Goal: Transaction & Acquisition: Book appointment/travel/reservation

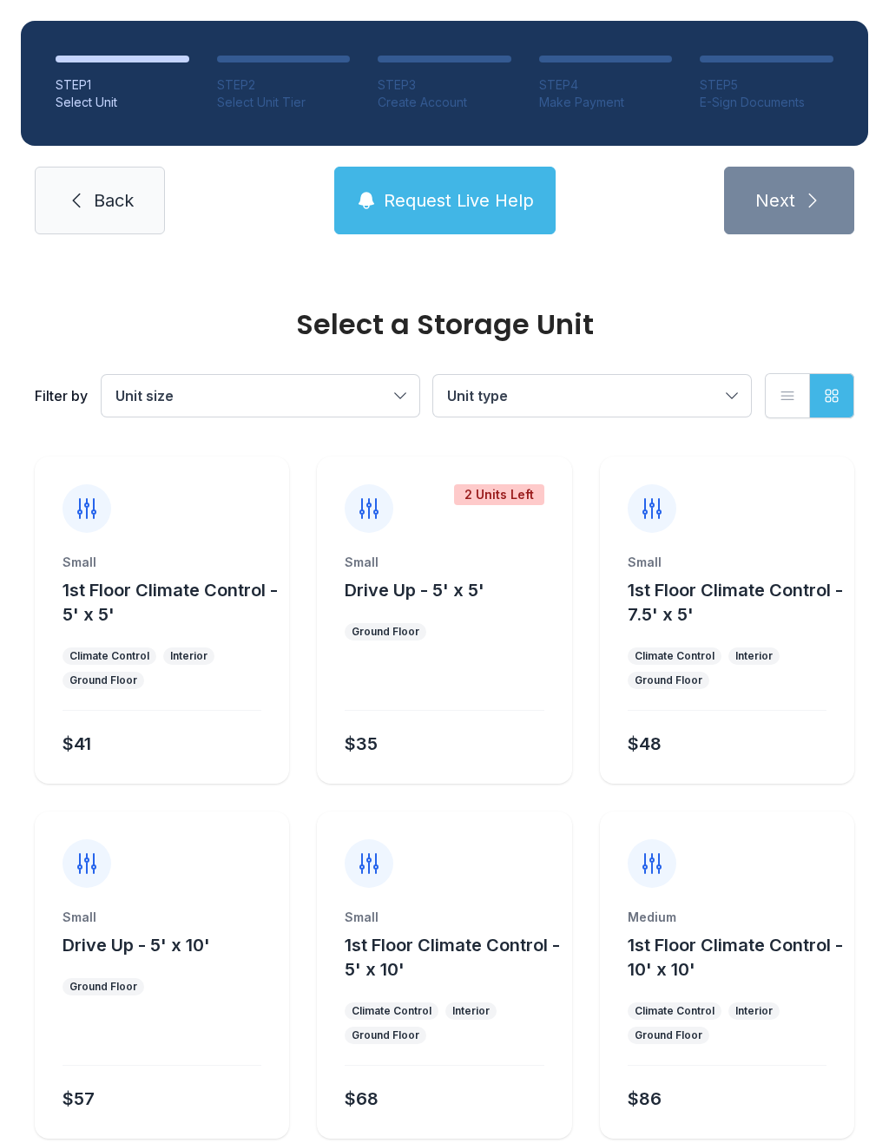
click at [335, 385] on span "Unit size" at bounding box center [251, 395] width 273 height 21
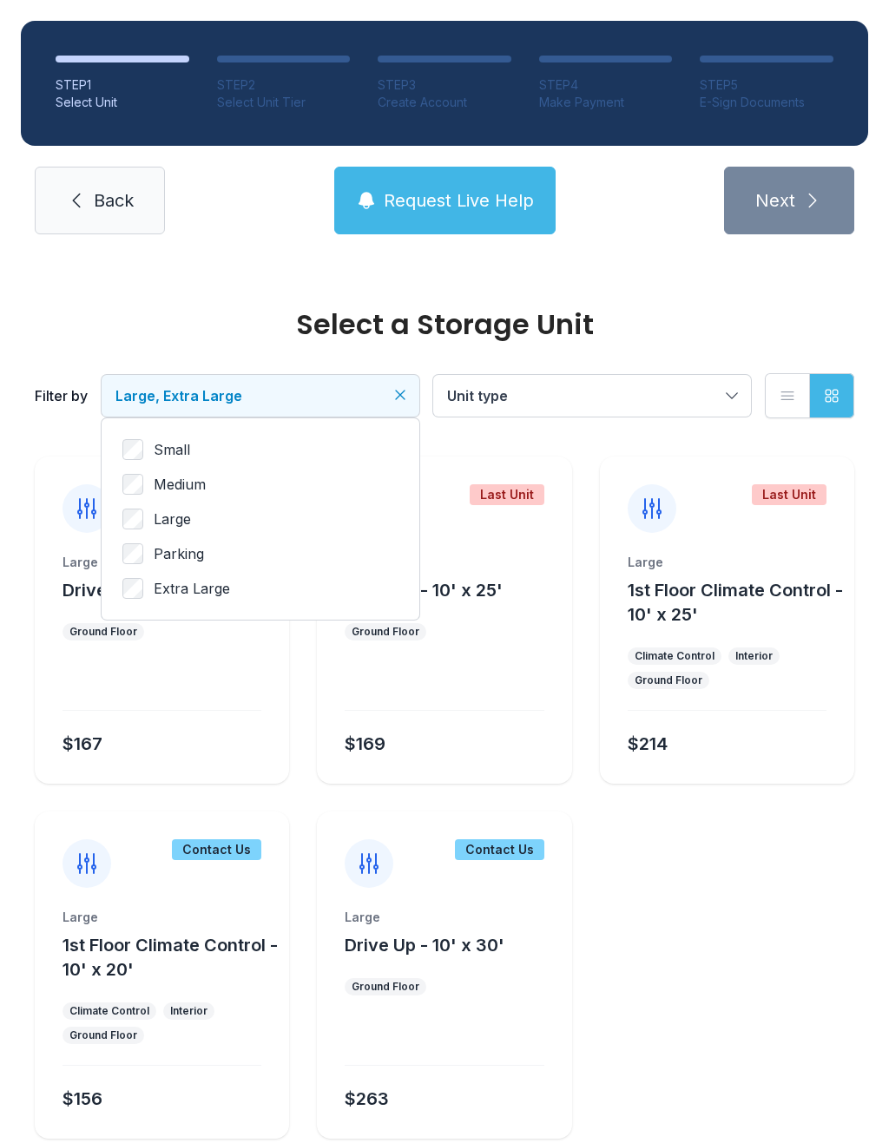
click at [171, 393] on span "Large, Extra Large" at bounding box center [178, 395] width 127 height 17
click at [547, 395] on span "Unit type" at bounding box center [583, 395] width 273 height 21
click at [119, 734] on div "$167" at bounding box center [159, 740] width 206 height 31
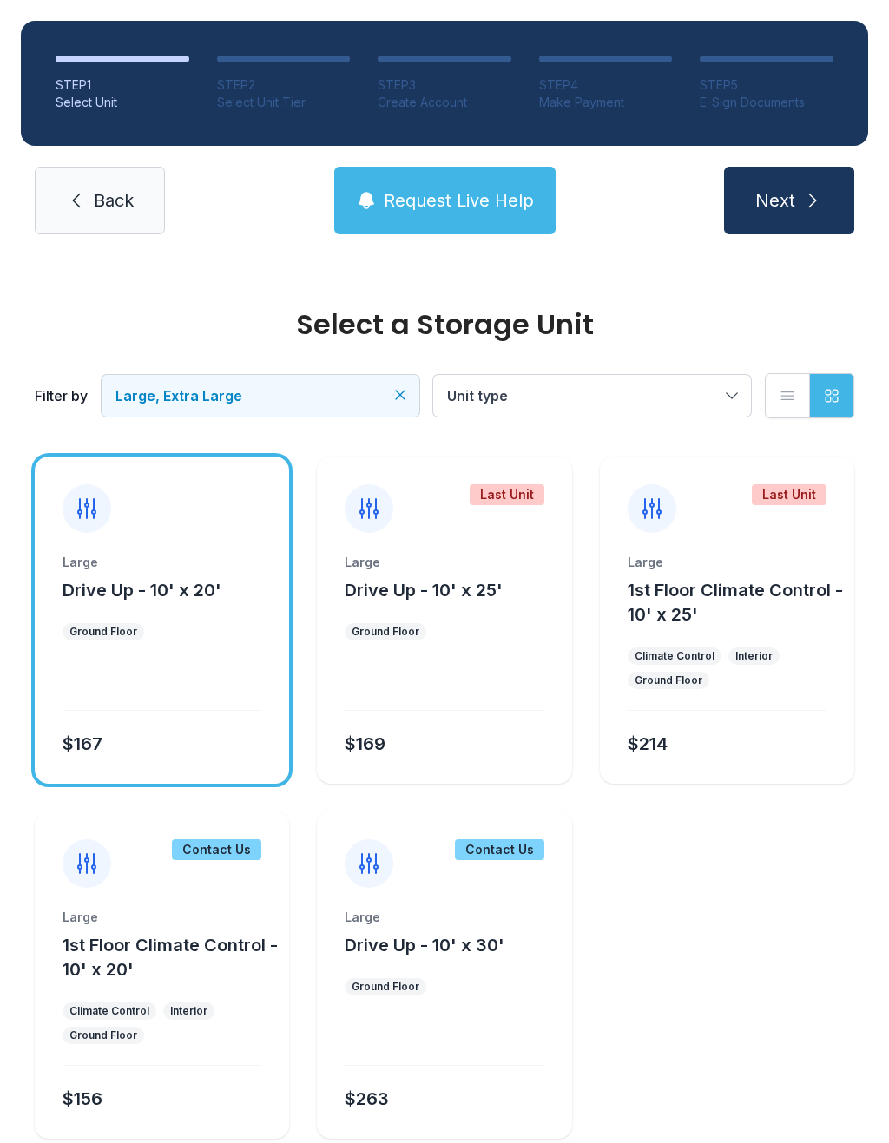
click at [169, 398] on span "Large, Extra Large" at bounding box center [178, 395] width 127 height 17
click at [164, 379] on button "Large, Extra Large" at bounding box center [261, 396] width 318 height 42
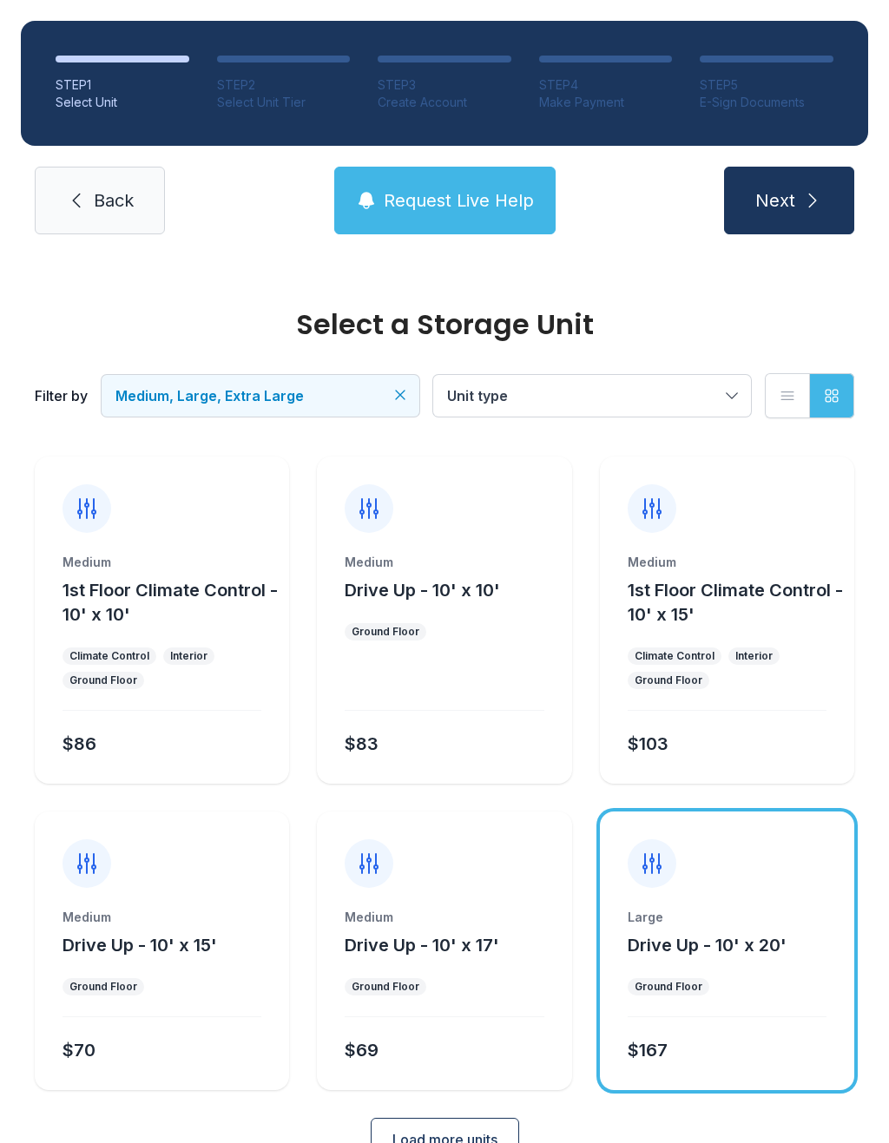
click at [415, 1118] on button "Load more units" at bounding box center [445, 1139] width 148 height 43
click at [4, 851] on div "Select a Storage Unit Filter by Medium, Large, Extra Large Unit type List view …" at bounding box center [444, 1038] width 889 height 1566
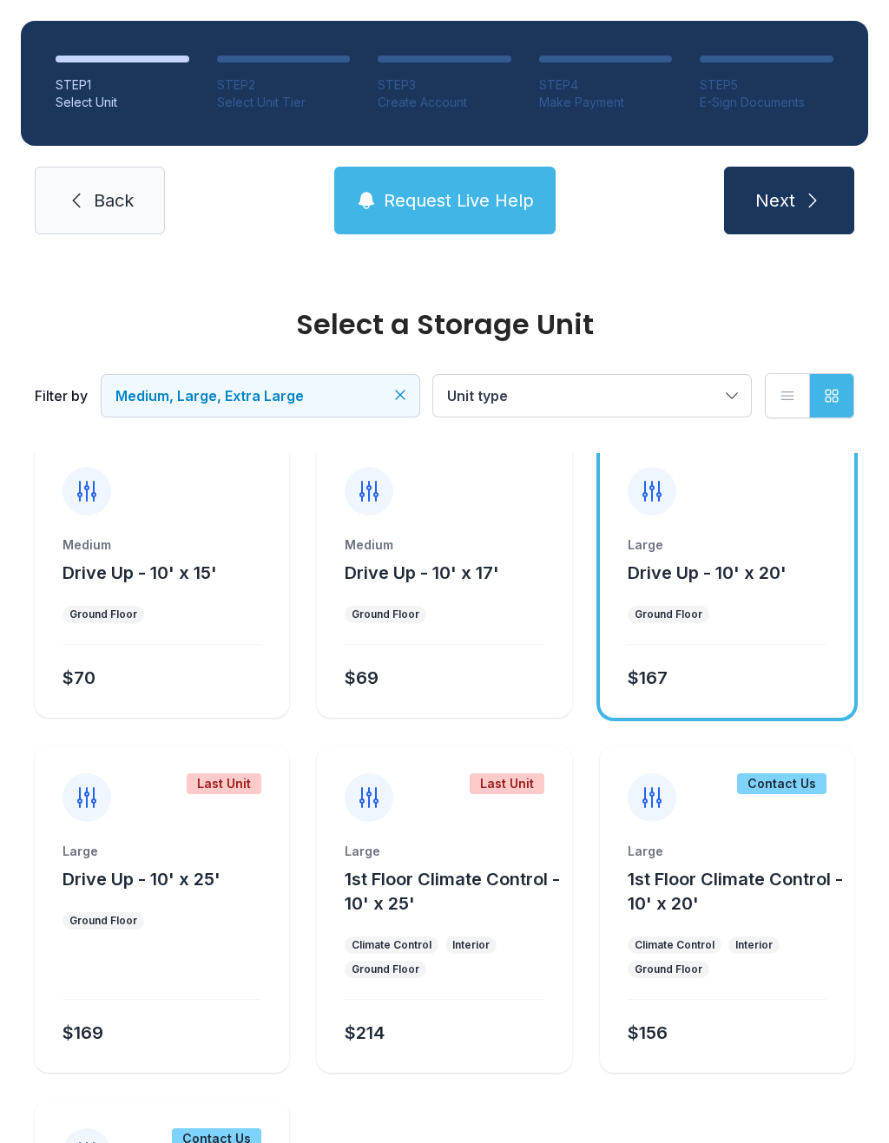
scroll to position [376, 0]
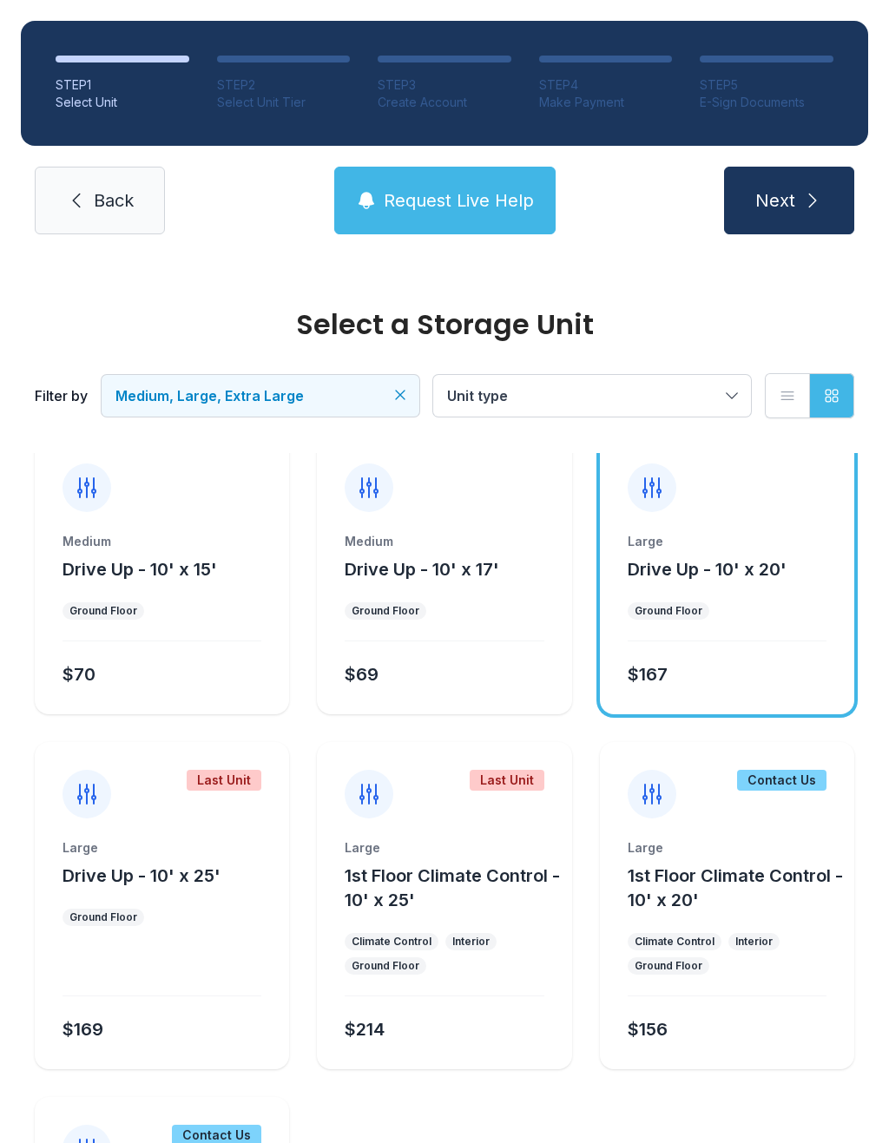
click at [152, 1101] on div "Contact Us" at bounding box center [162, 1135] width 254 height 76
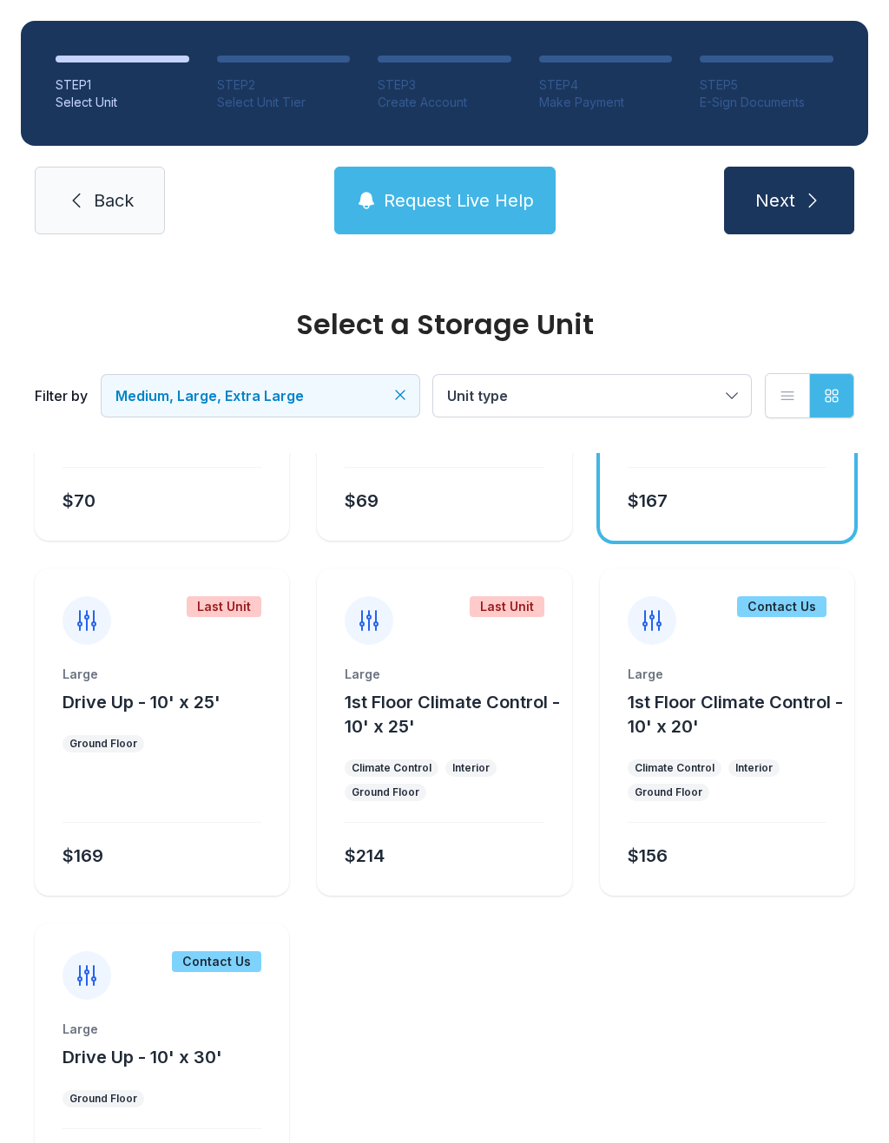
scroll to position [552, 0]
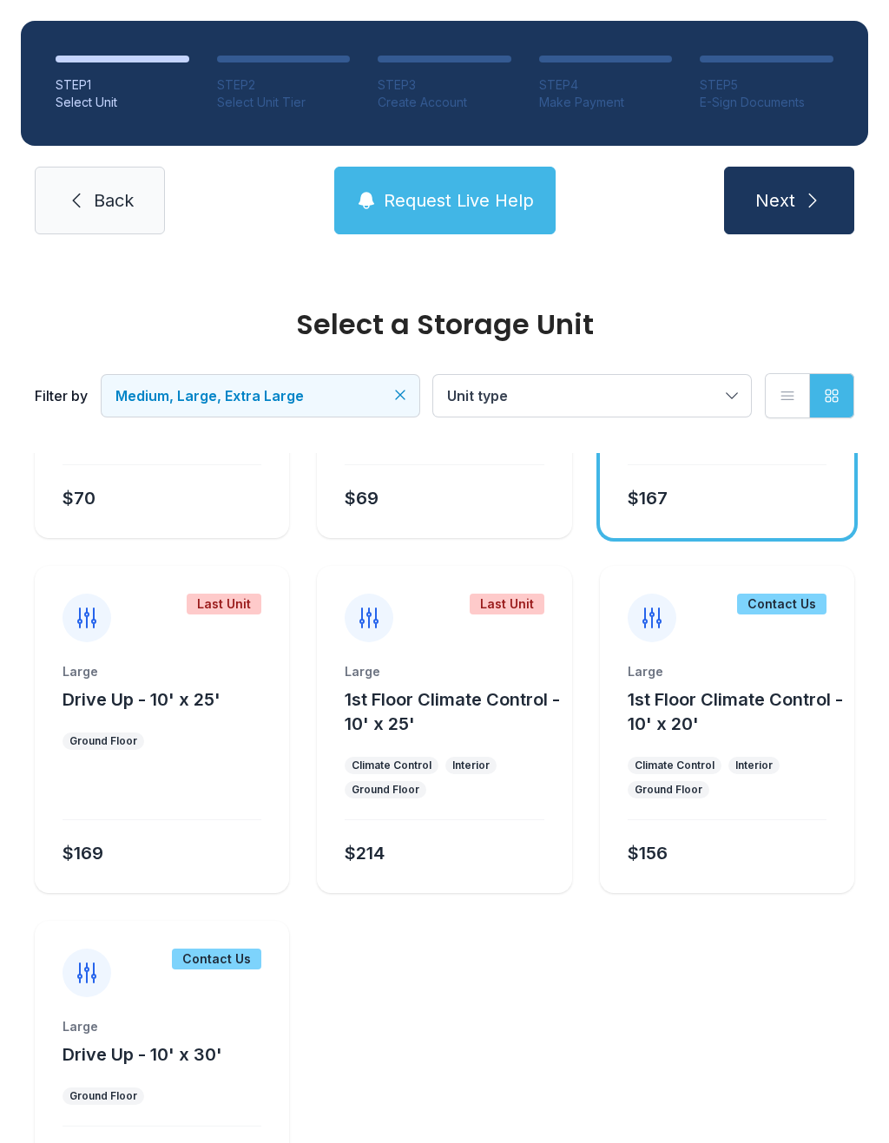
click at [387, 386] on span "Medium, Large, Extra Large" at bounding box center [251, 395] width 273 height 21
click at [387, 385] on span "Medium, Large, Extra Large" at bounding box center [251, 395] width 273 height 21
click at [399, 392] on icon "Clear filters" at bounding box center [399, 394] width 17 height 17
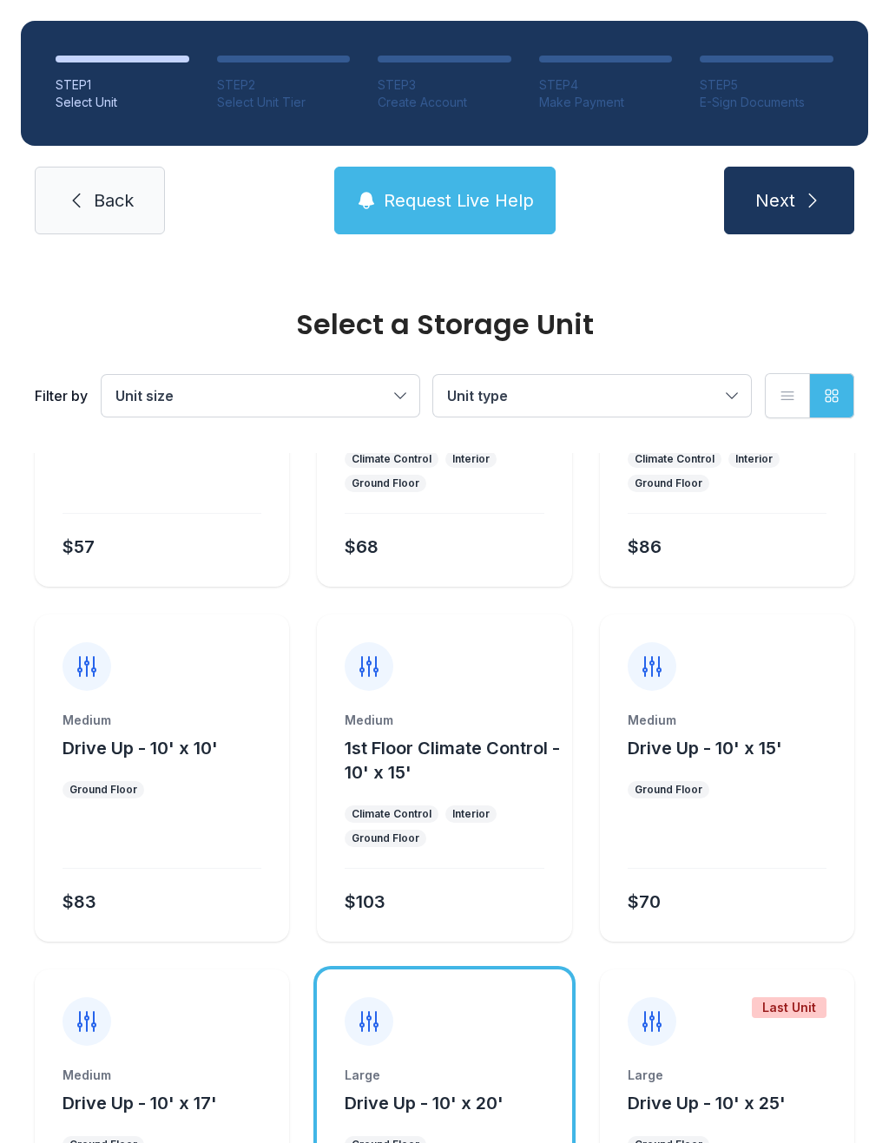
click at [154, 392] on span "Unit size" at bounding box center [144, 395] width 58 height 17
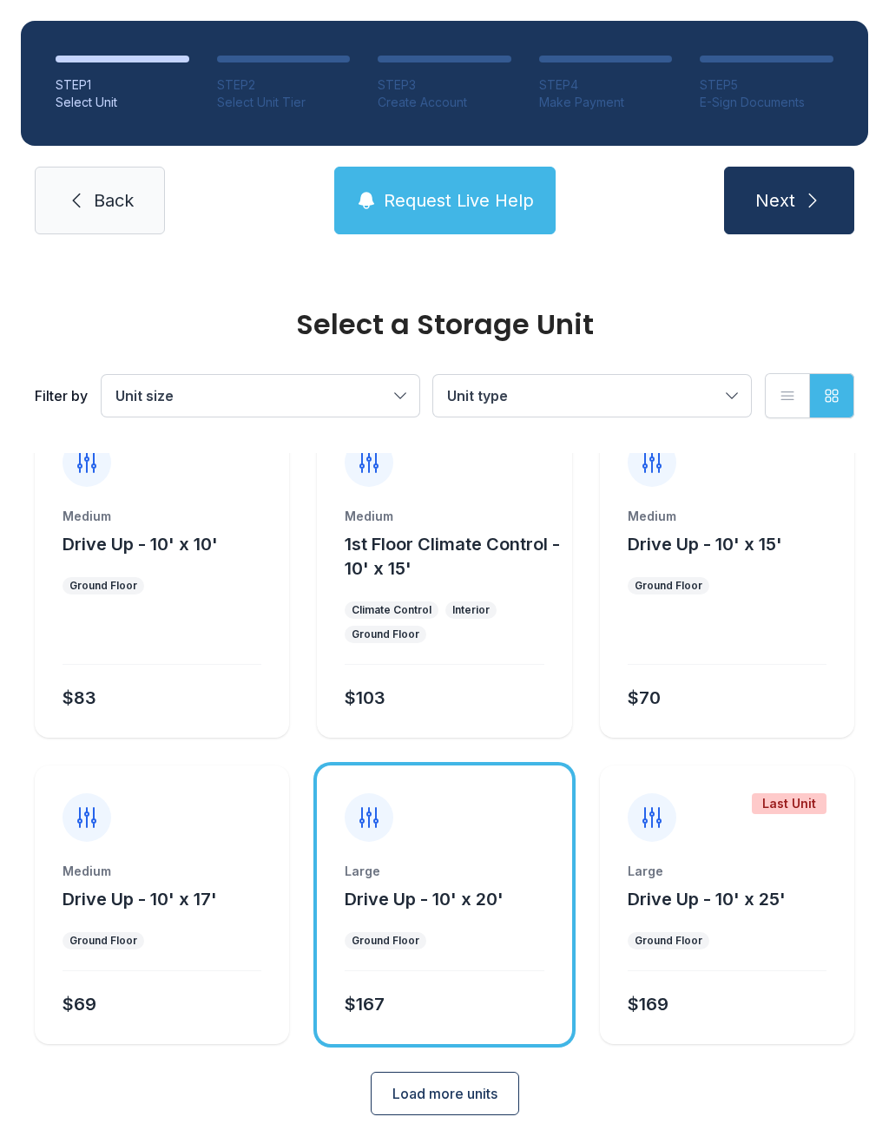
scroll to position [755, 0]
click at [393, 1104] on span "Load more units" at bounding box center [444, 1094] width 105 height 21
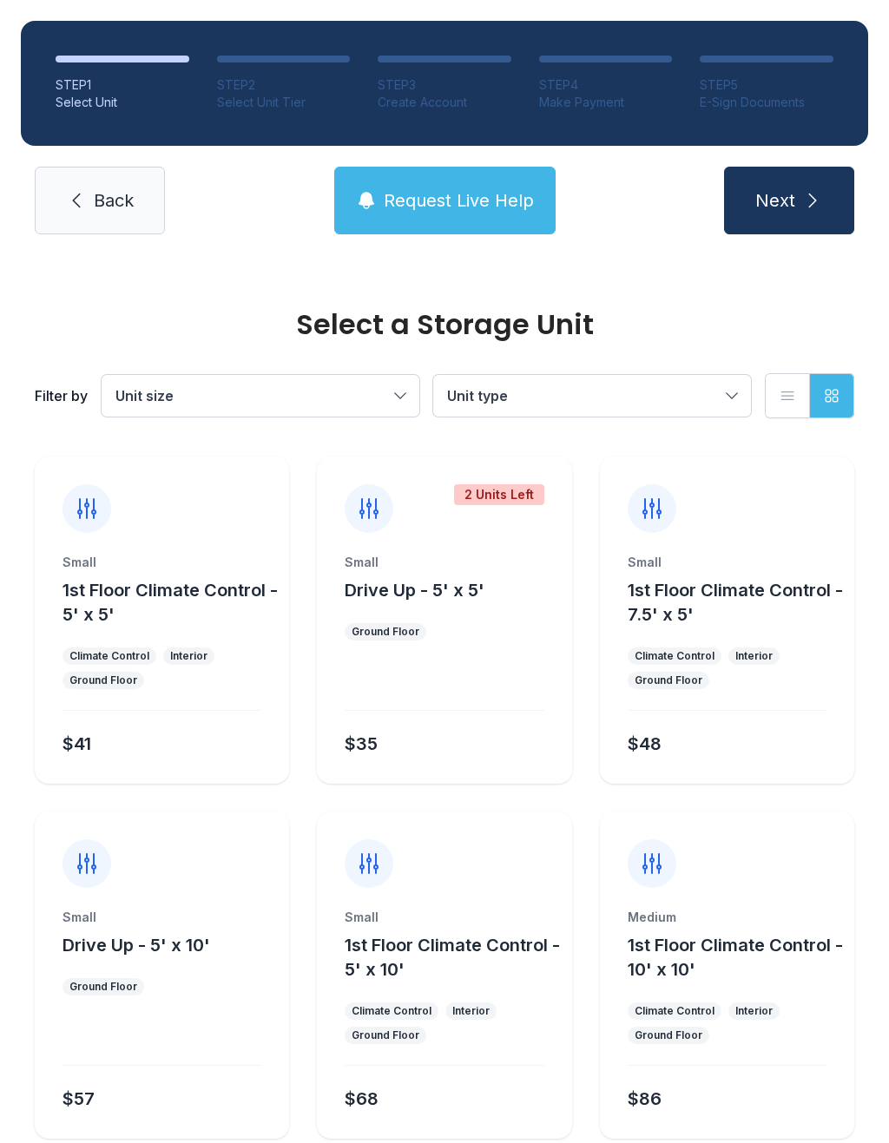
scroll to position [0, 0]
click at [99, 299] on div "Select a Storage Unit Filter by Unit size Unit type List view Grid view" at bounding box center [444, 354] width 826 height 198
click at [74, 196] on icon at bounding box center [76, 200] width 21 height 21
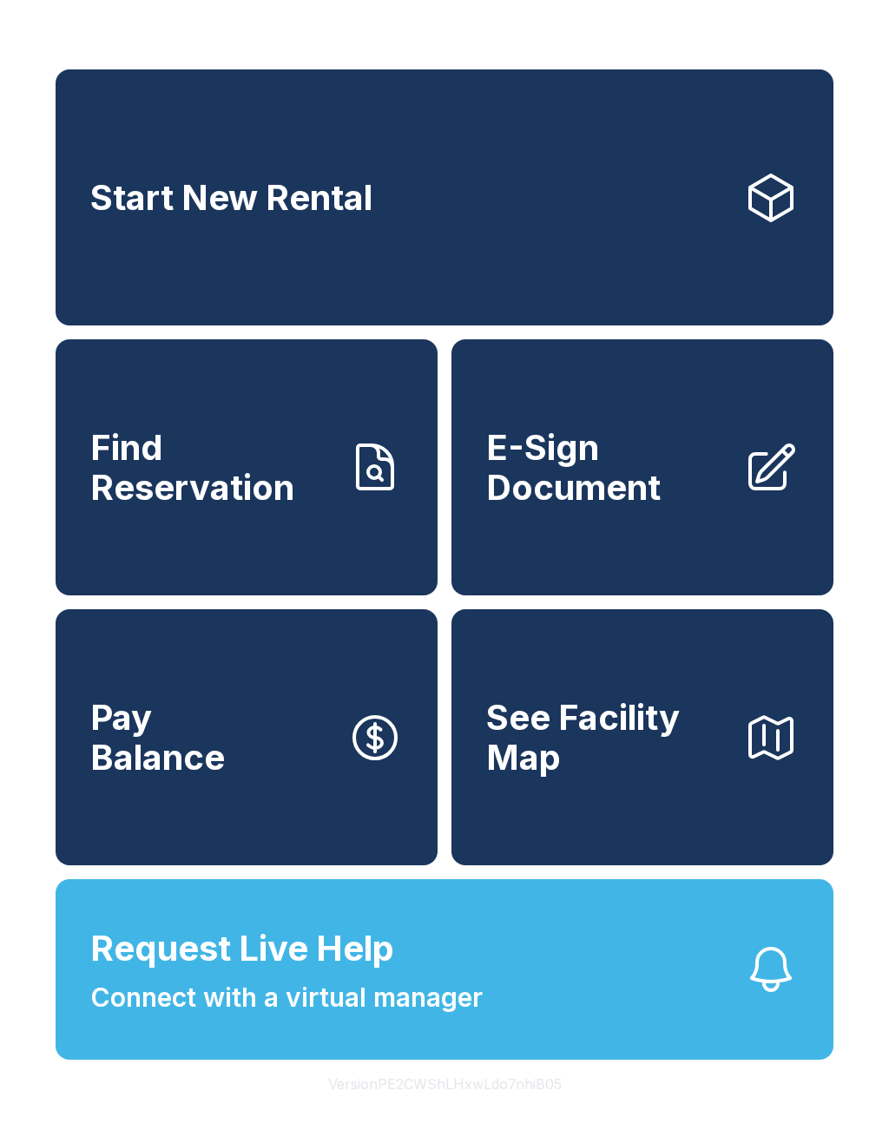
click at [212, 217] on span "Start New Rental" at bounding box center [231, 198] width 282 height 40
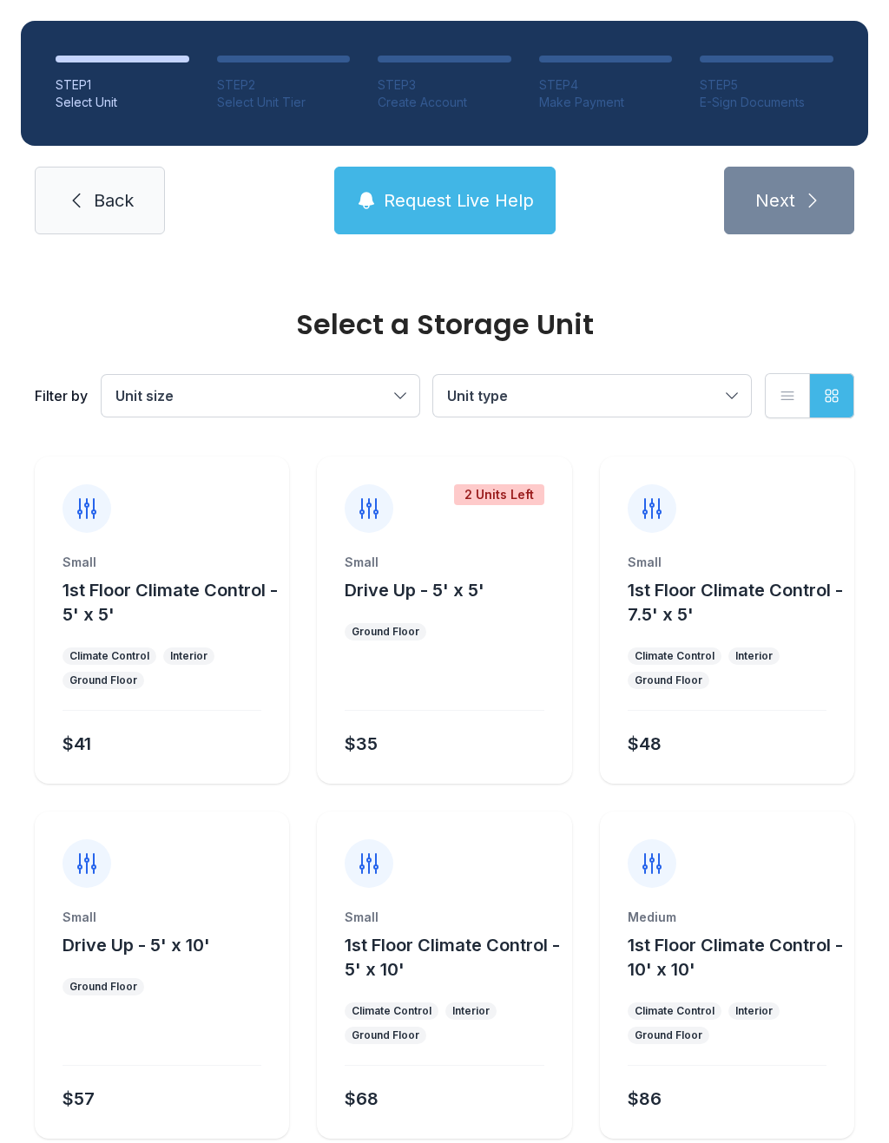
click at [68, 686] on div "Ground Floor" at bounding box center [103, 680] width 82 height 17
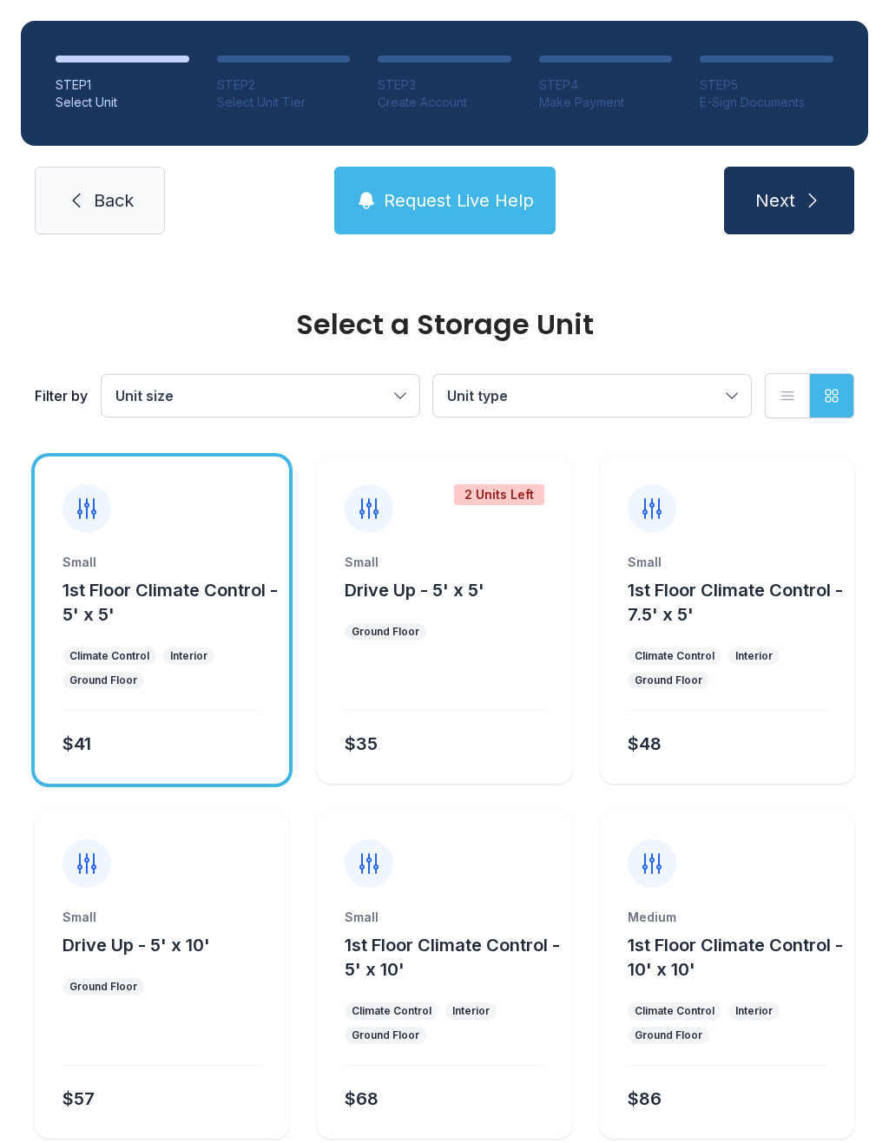
click at [105, 201] on span "Back" at bounding box center [114, 200] width 40 height 24
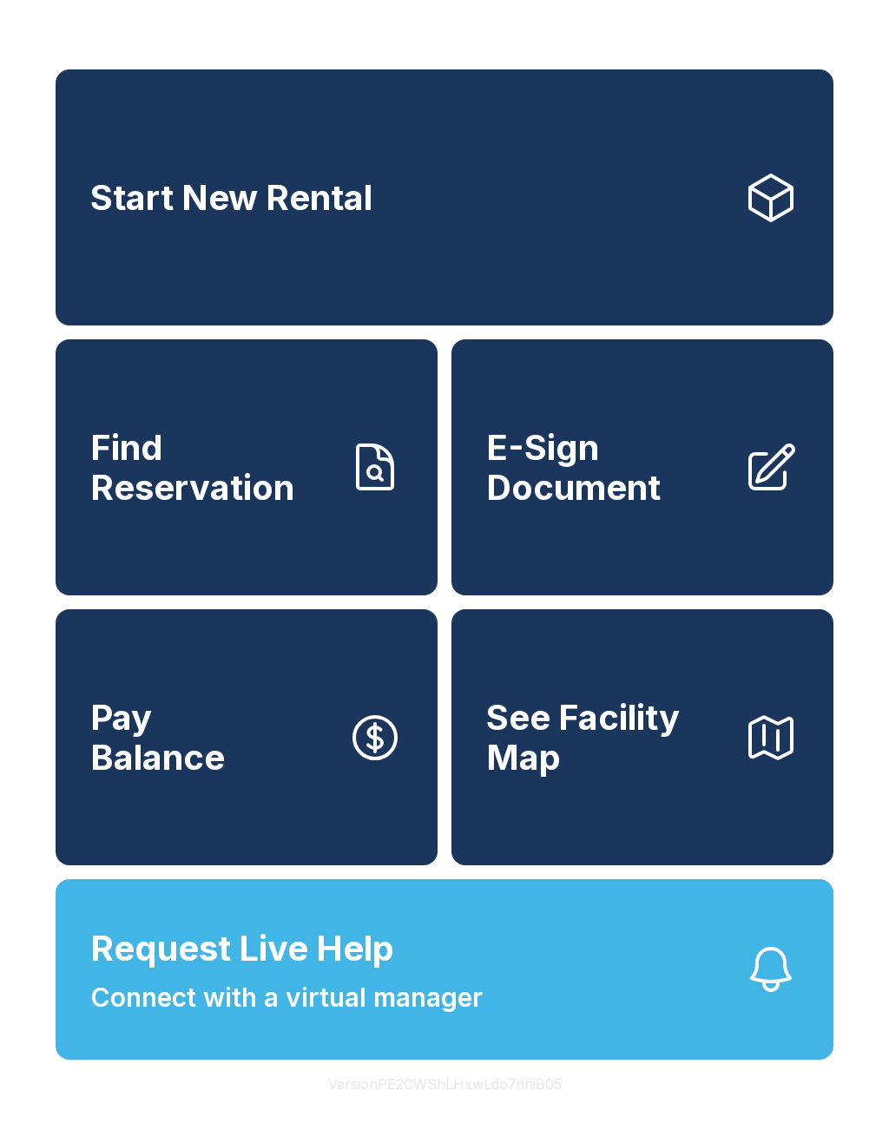
click at [499, 221] on link "Start New Rental" at bounding box center [445, 197] width 778 height 256
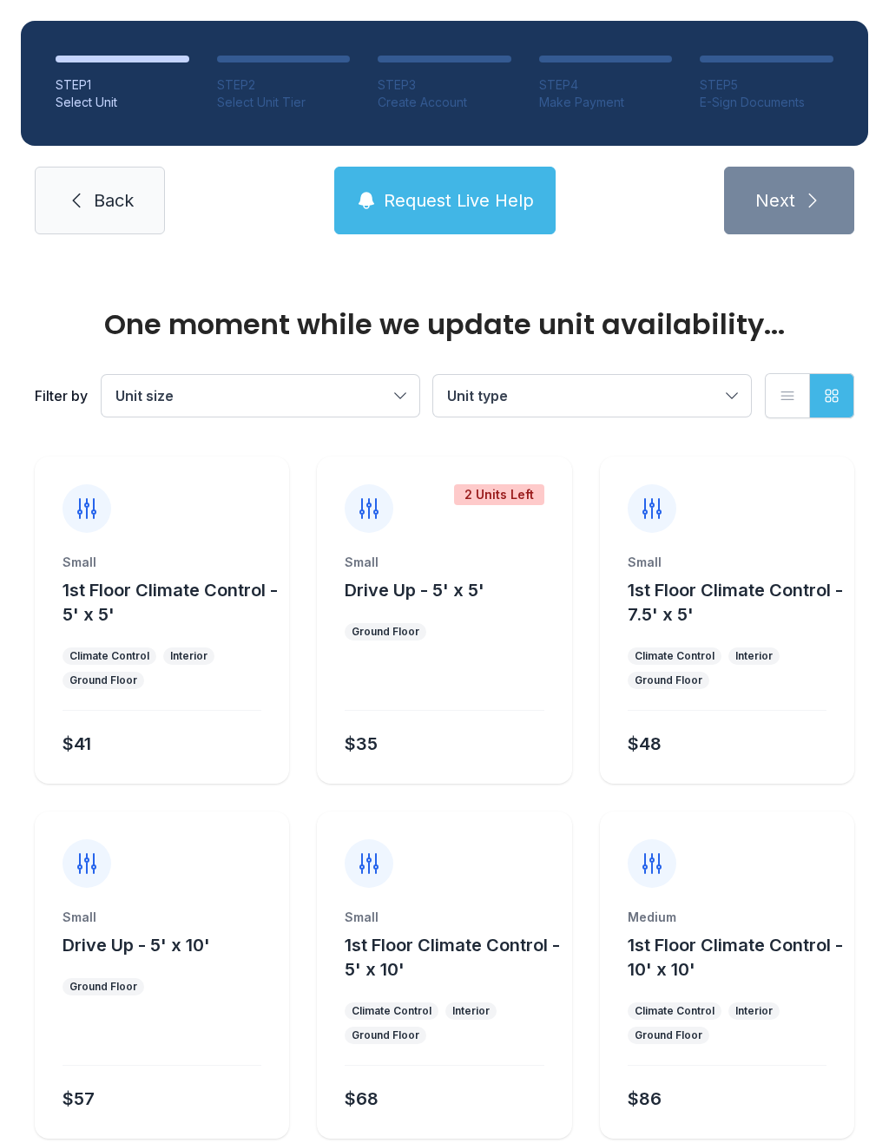
click at [325, 392] on span "Unit size" at bounding box center [251, 395] width 273 height 21
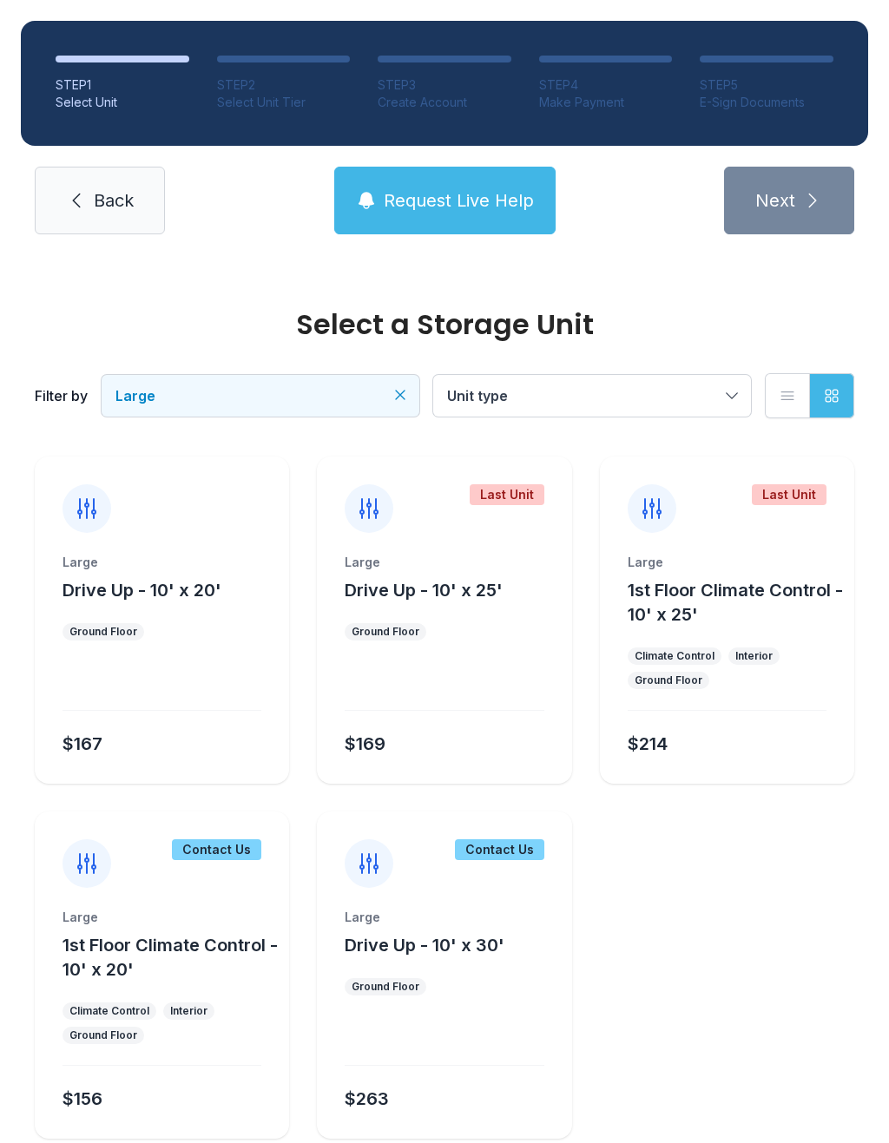
click at [161, 891] on div "Contact Us Large 1st Floor Climate Control - 10' x 20' Climate Control Interior…" at bounding box center [162, 975] width 254 height 327
click at [128, 1000] on div "Large 1st Floor Climate Control - 10' x 20' Climate Control Interior Ground Flo…" at bounding box center [162, 1024] width 254 height 230
click at [172, 931] on div "Large 1st Floor Climate Control - 10' x 20'" at bounding box center [161, 945] width 199 height 73
click at [790, 608] on button "1st Floor Climate Control - 10' x 25'" at bounding box center [738, 602] width 220 height 49
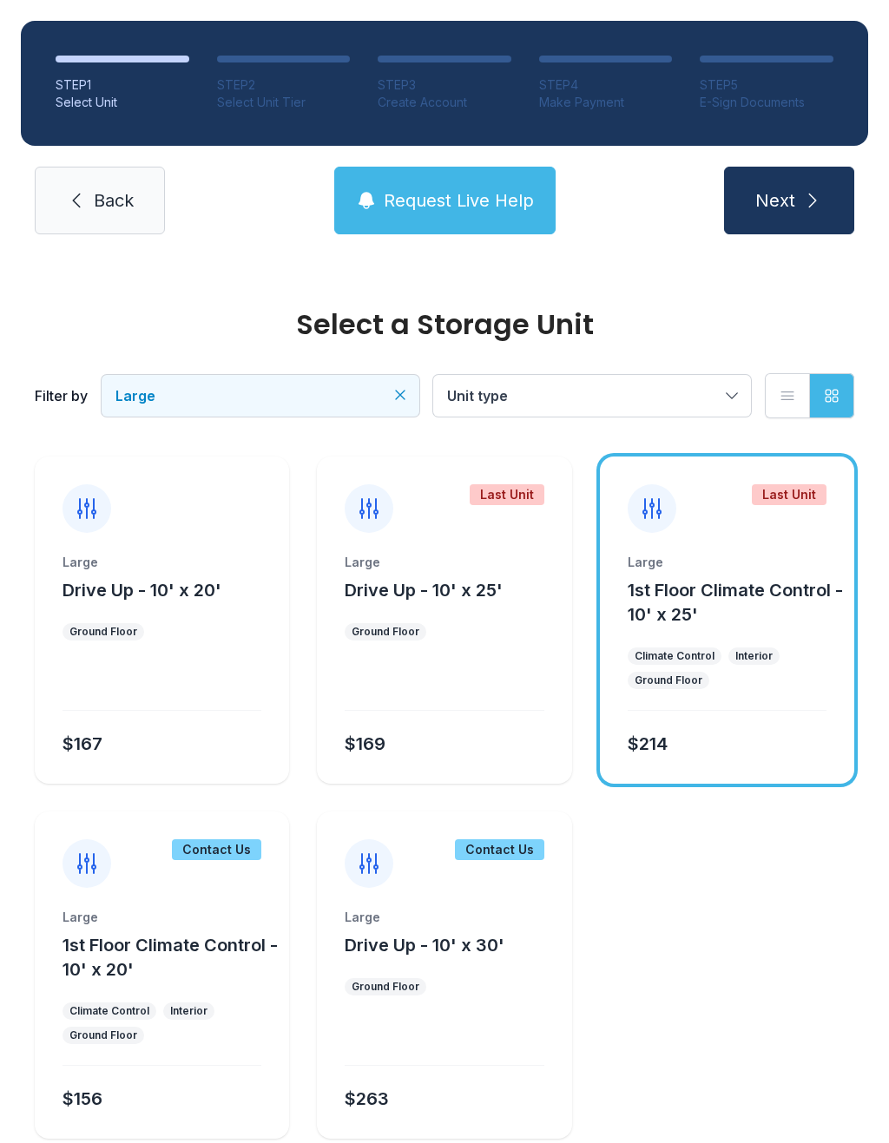
click at [799, 209] on button "Next" at bounding box center [789, 201] width 130 height 68
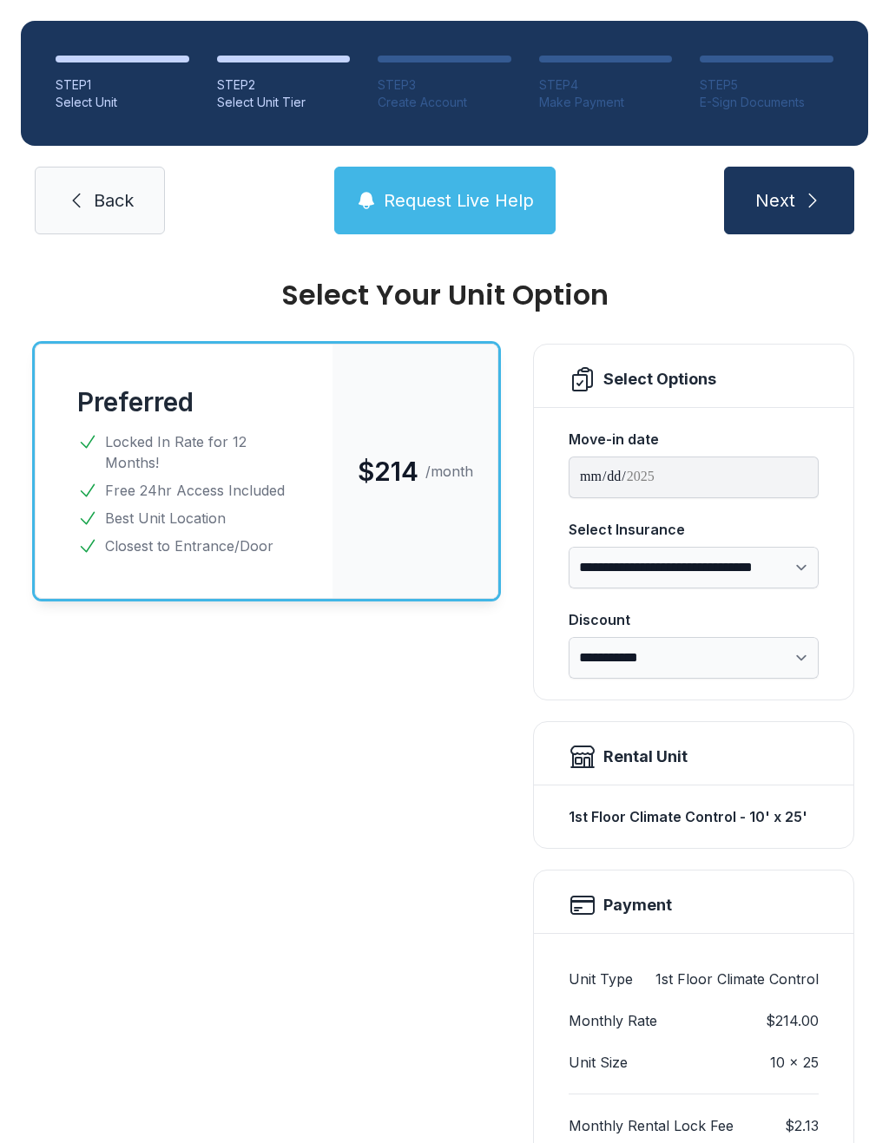
scroll to position [89, 0]
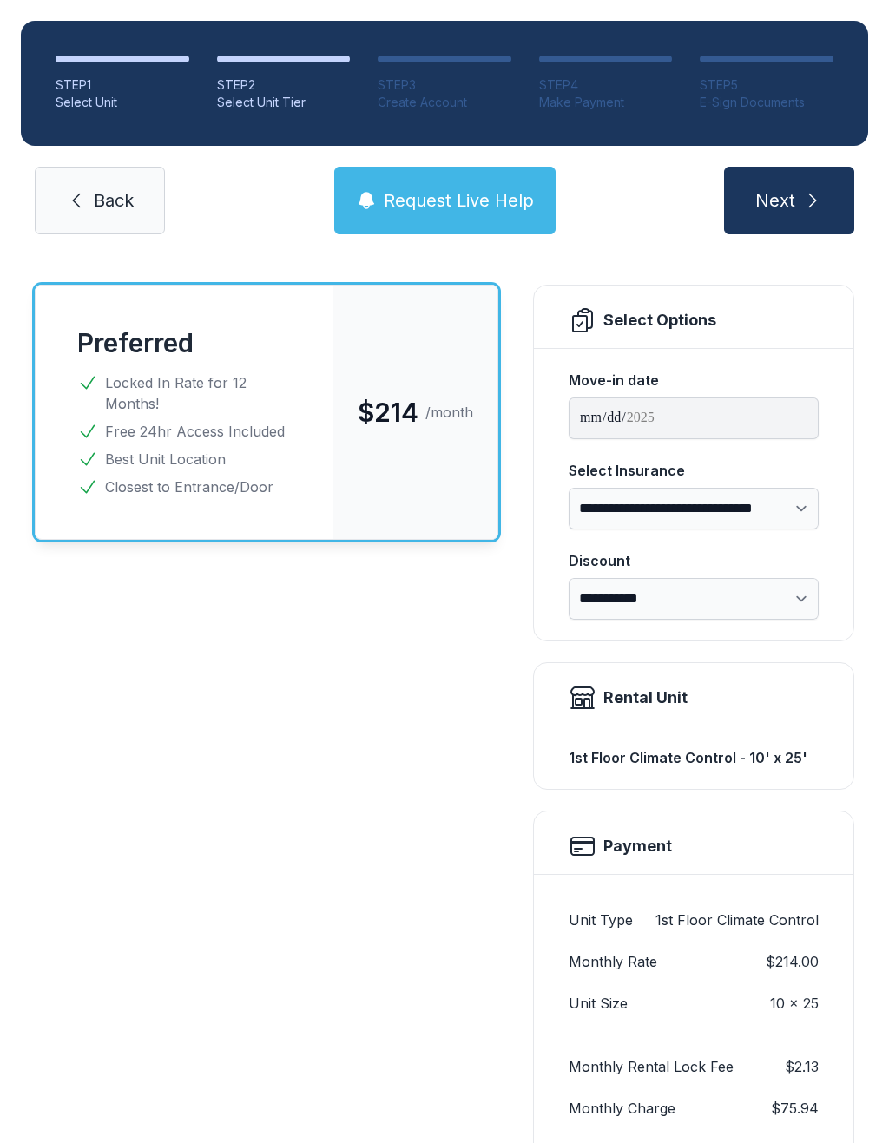
click at [806, 484] on label "**********" at bounding box center [694, 494] width 250 height 69
click at [806, 488] on select "**********" at bounding box center [694, 509] width 250 height 42
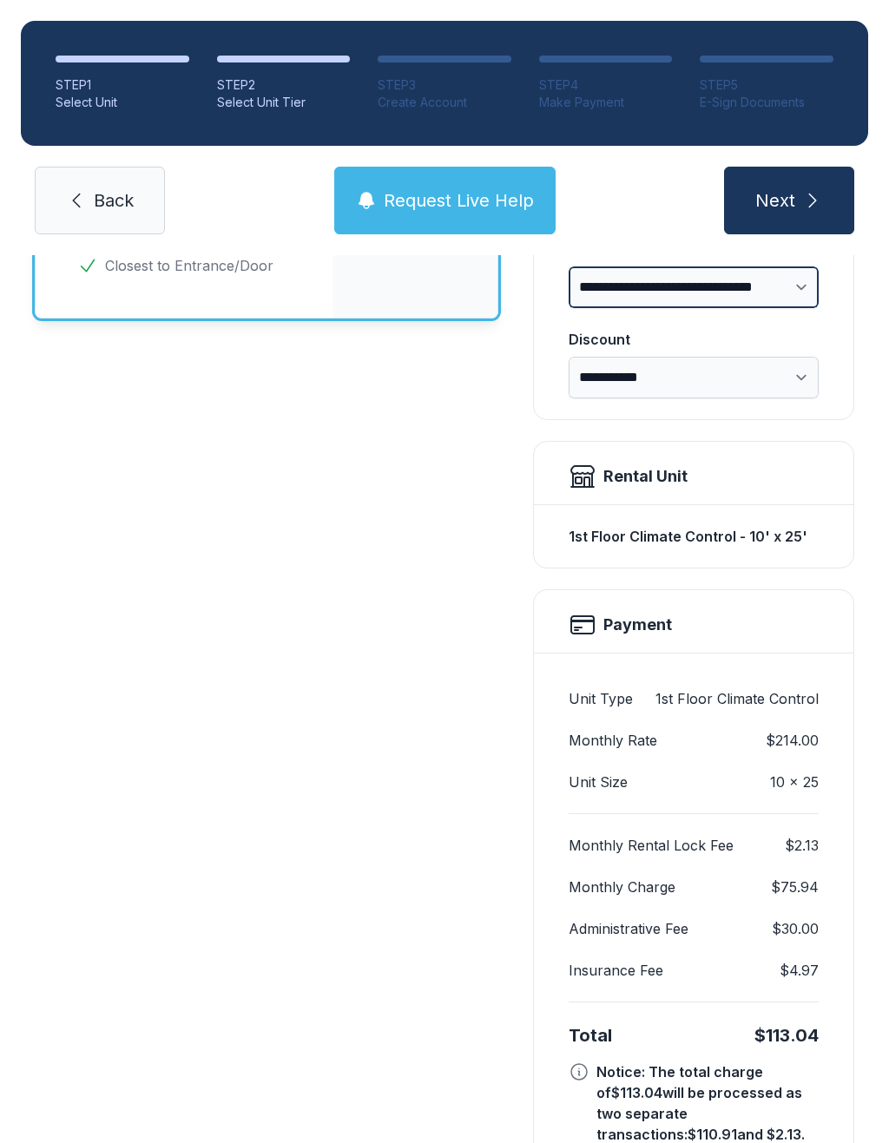
scroll to position [313, 0]
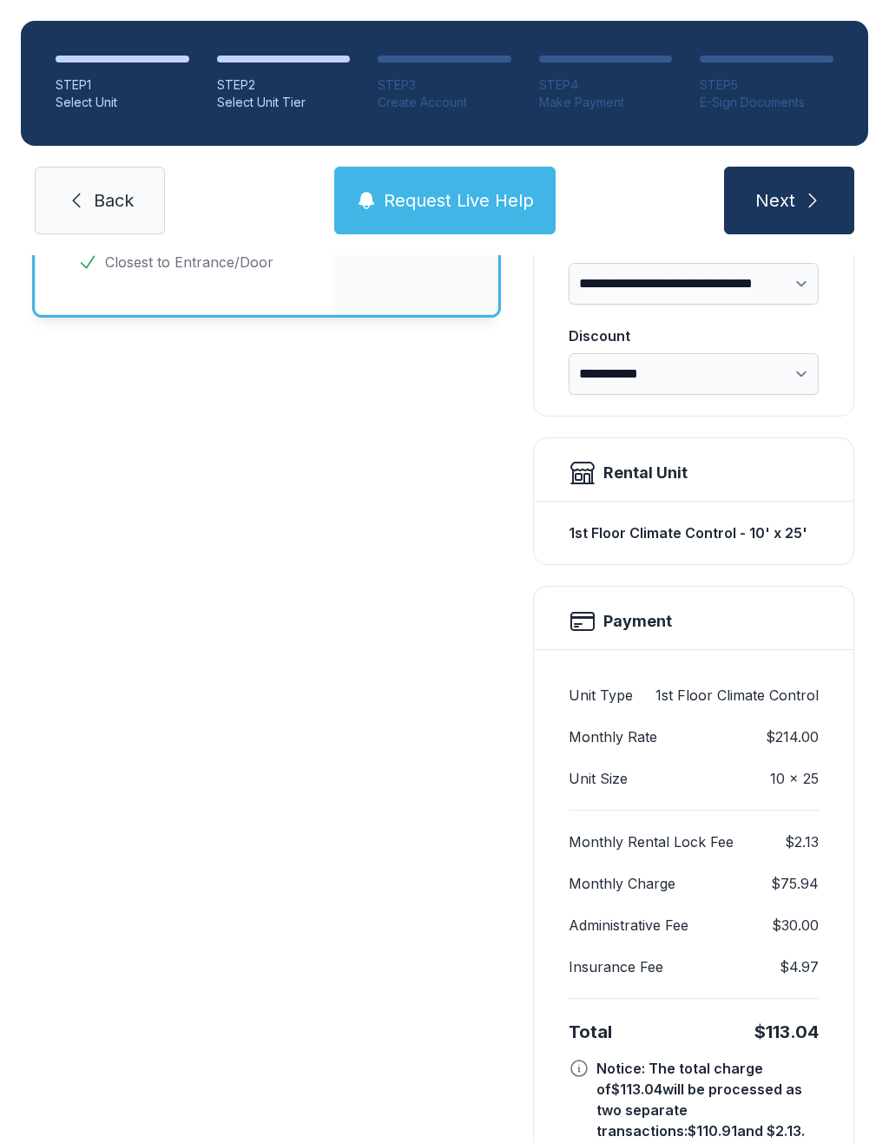
click at [782, 378] on select "**********" at bounding box center [694, 374] width 250 height 42
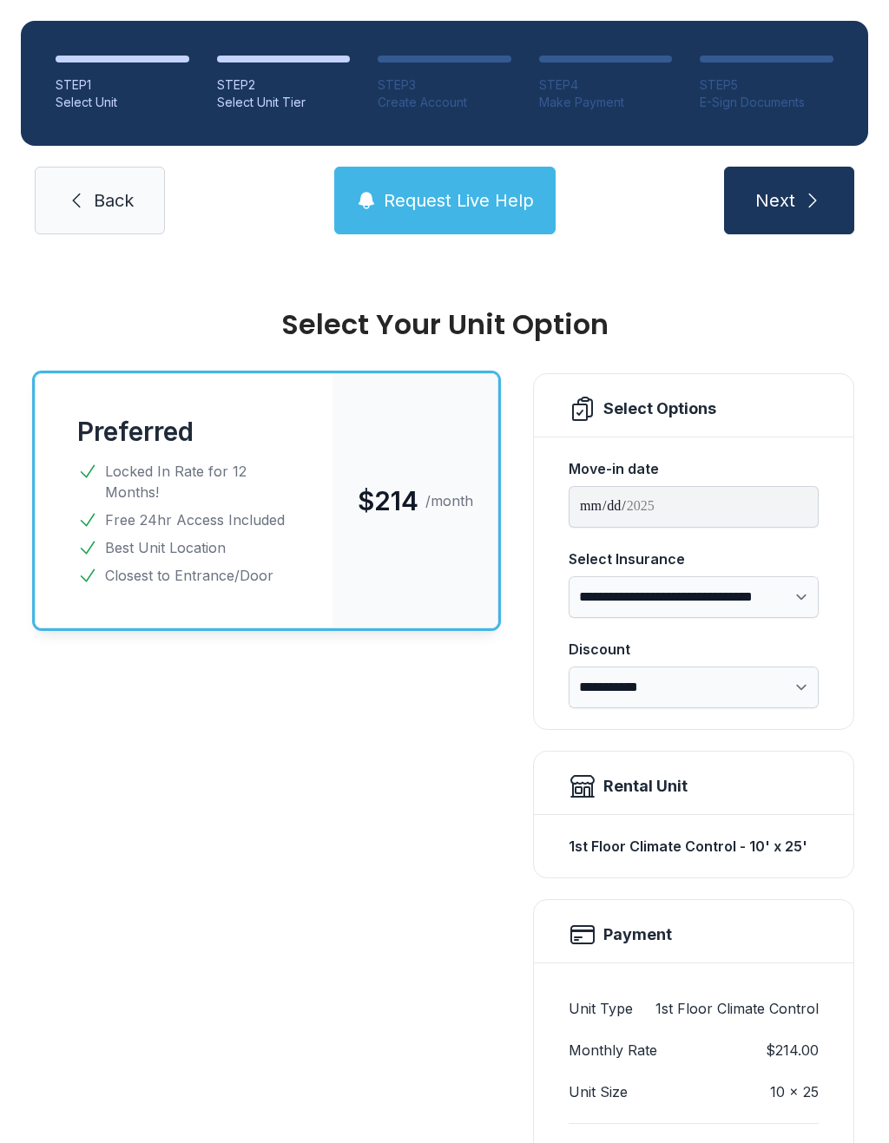
scroll to position [0, 0]
click at [104, 182] on link "Back" at bounding box center [100, 201] width 130 height 68
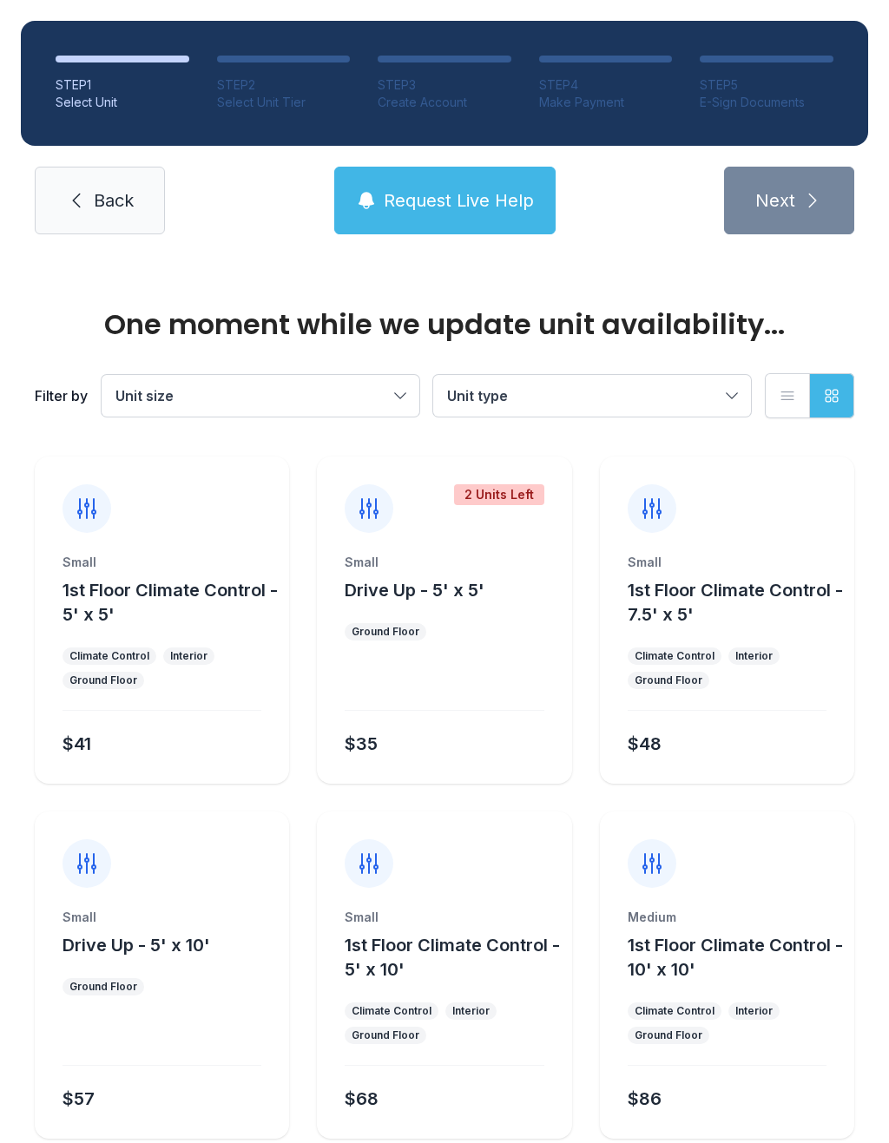
click at [106, 201] on span "Back" at bounding box center [114, 200] width 40 height 24
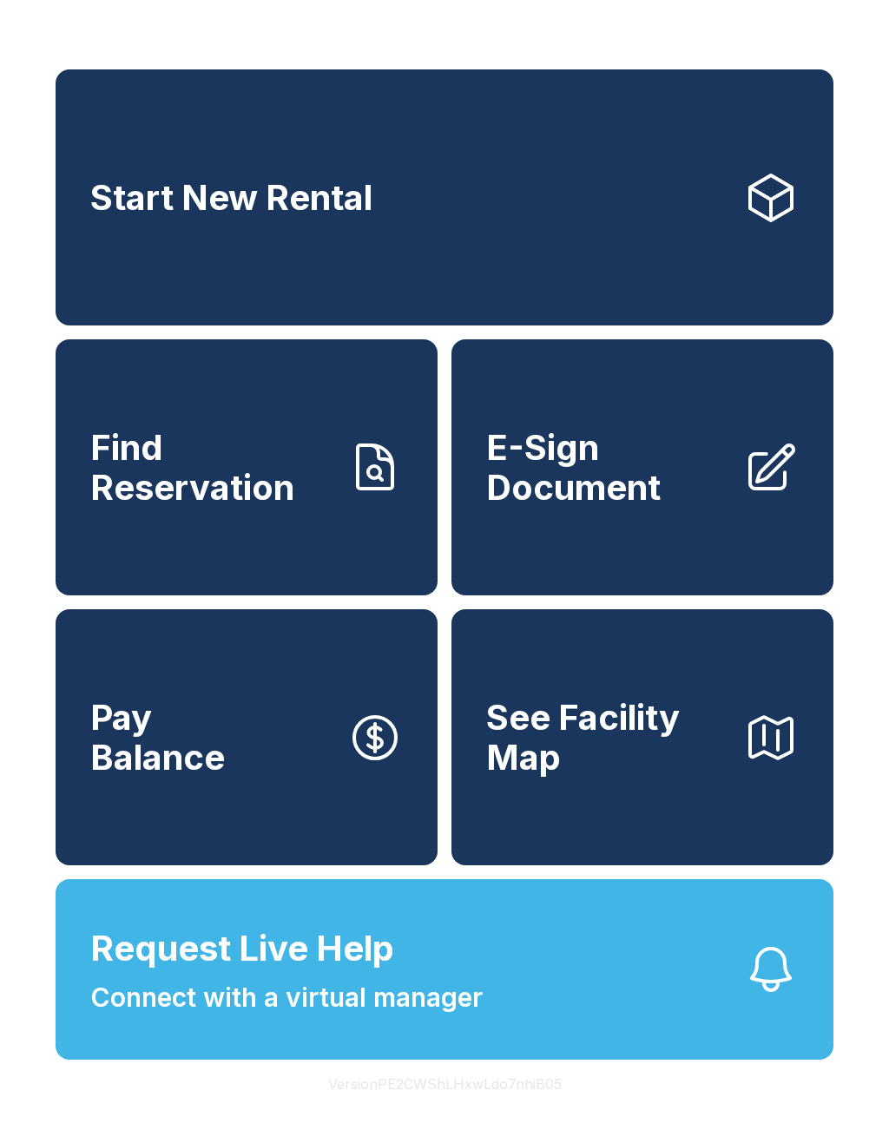
click at [707, 775] on span "See Facility Map" at bounding box center [607, 737] width 243 height 79
click at [370, 529] on link "Find Reservation" at bounding box center [247, 467] width 382 height 256
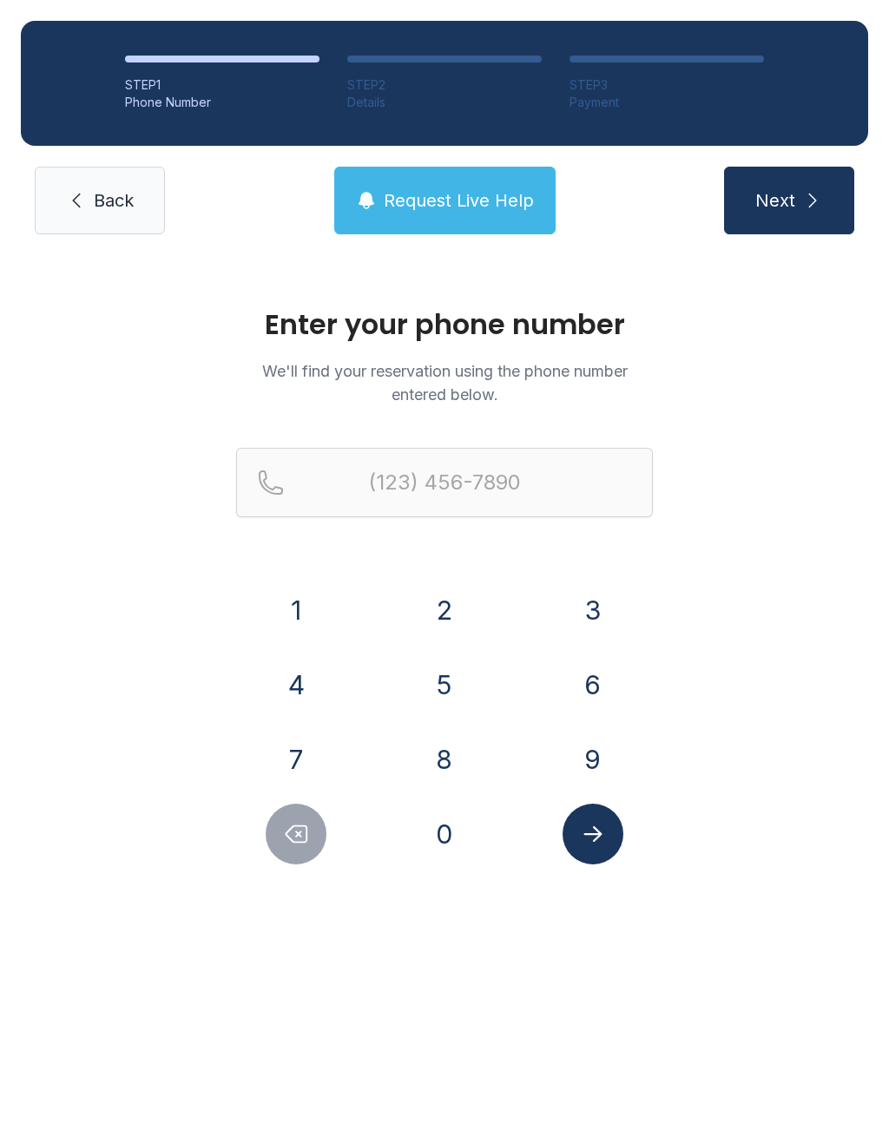
click at [89, 201] on link "Back" at bounding box center [100, 201] width 130 height 68
